Goal: Check status

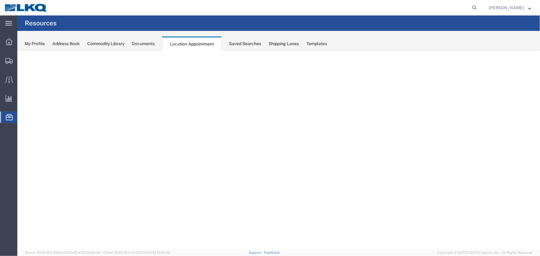
select select "27634"
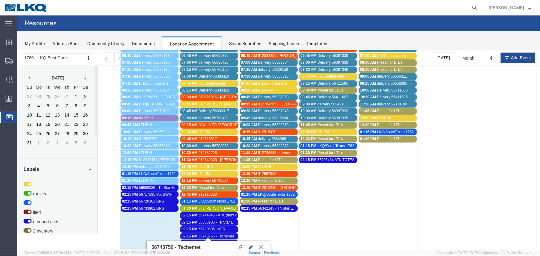
scroll to position [28, 0]
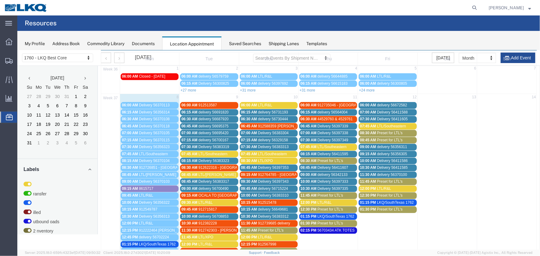
drag, startPoint x: 238, startPoint y: 42, endPoint x: 198, endPoint y: 41, distance: 39.6
click at [238, 42] on div "Saved Searches" at bounding box center [245, 44] width 32 height 6
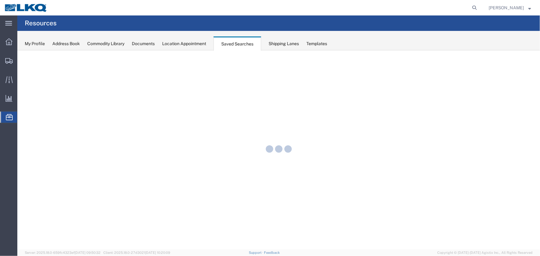
click at [179, 42] on div "Location Appointment" at bounding box center [184, 44] width 44 height 6
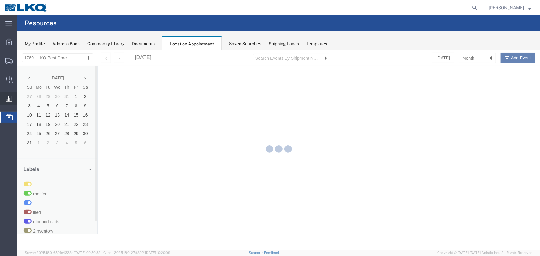
select select "27634"
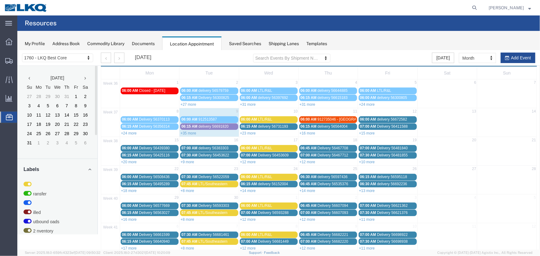
scroll to position [21, 0]
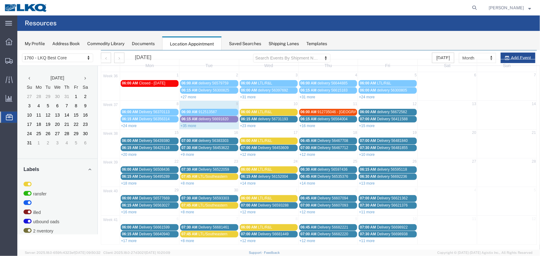
click at [191, 125] on link "+35 more" at bounding box center [188, 125] width 16 height 4
click at [186, 124] on link "+35 more" at bounding box center [188, 125] width 16 height 4
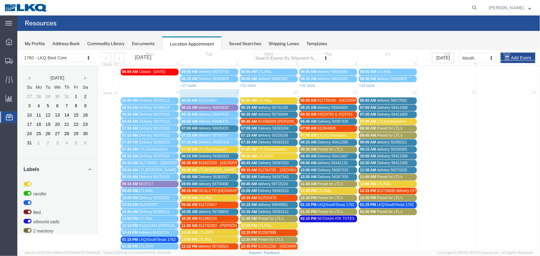
scroll to position [0, 0]
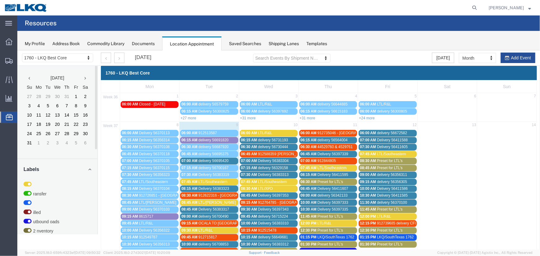
click at [238, 45] on div "Saved Searches" at bounding box center [245, 44] width 32 height 6
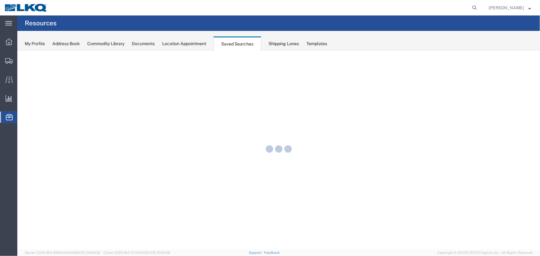
click at [192, 45] on div "Location Appointment" at bounding box center [184, 44] width 44 height 6
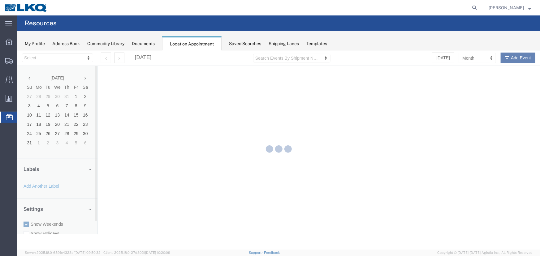
select select "27634"
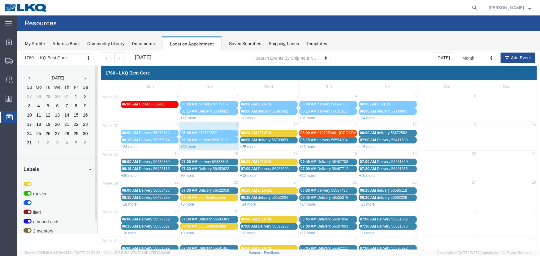
click at [250, 146] on link "+25 more" at bounding box center [248, 146] width 16 height 4
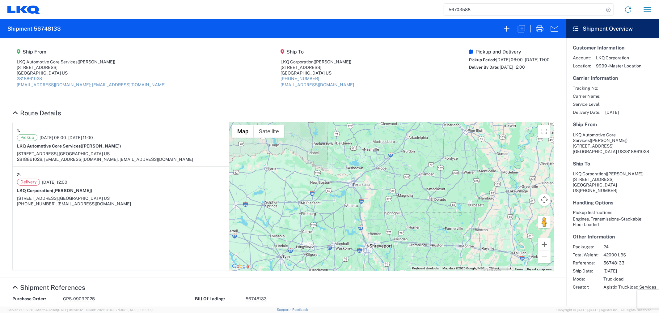
click at [474, 6] on input "56703588" at bounding box center [524, 10] width 160 height 12
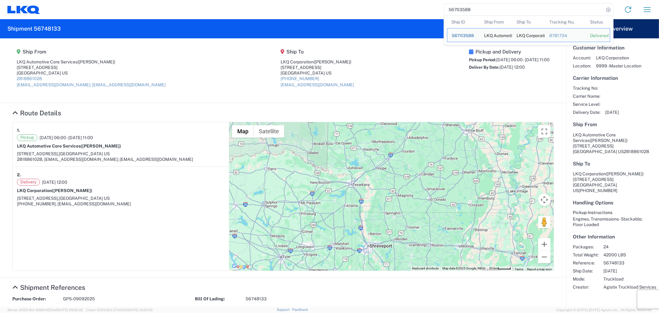
drag, startPoint x: 474, startPoint y: 7, endPoint x: 440, endPoint y: 8, distance: 34.3
click at [440, 8] on div "56703588 Ship ID Ship From Ship To Tracking Nu. Status Ship ID 56703588 Ship Fr…" at bounding box center [348, 9] width 617 height 15
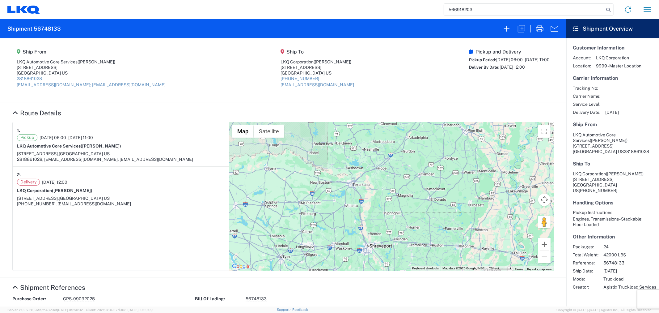
type input "56691820"
